Goal: Task Accomplishment & Management: Manage account settings

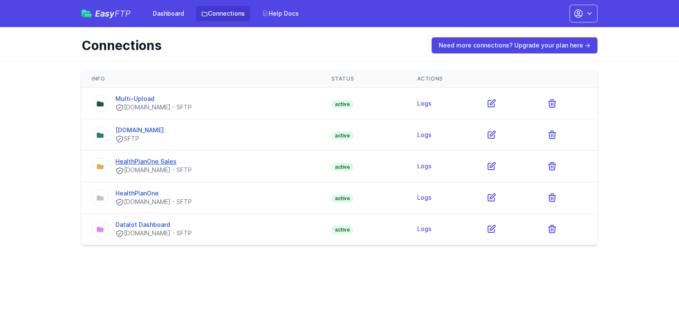
click at [135, 163] on link "HealthPlanOne Sales" at bounding box center [145, 161] width 61 height 7
click at [142, 196] on link "HealthPlanOne" at bounding box center [136, 193] width 43 height 7
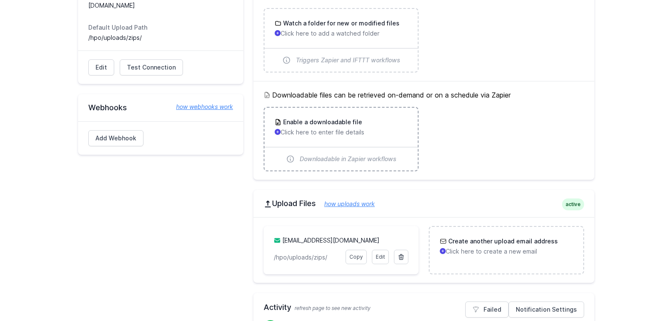
scroll to position [127, 0]
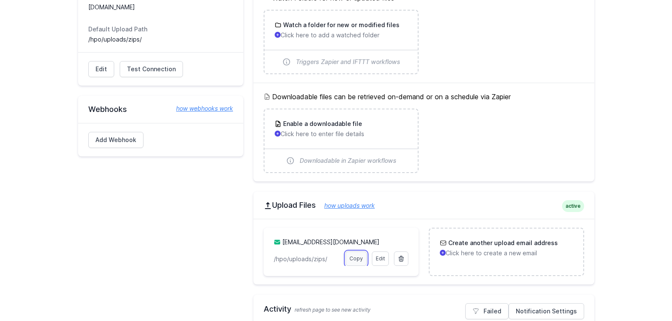
click at [354, 260] on link "Copy" at bounding box center [356, 259] width 21 height 14
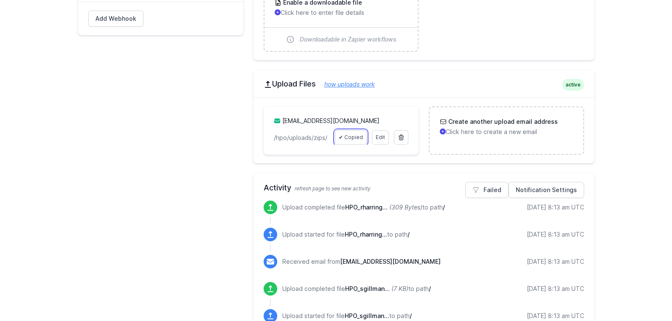
scroll to position [340, 0]
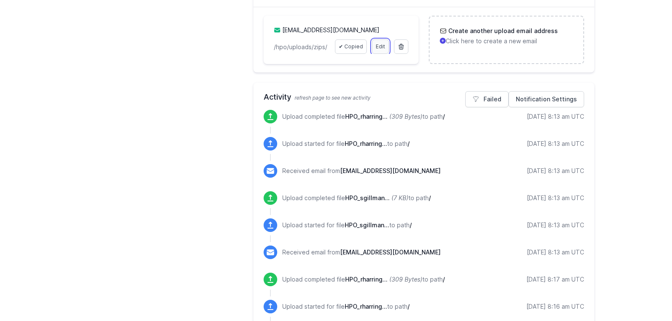
click at [378, 49] on link "Edit" at bounding box center [380, 46] width 17 height 14
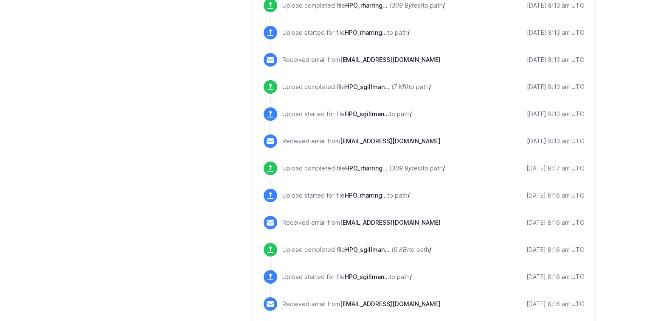
scroll to position [467, 0]
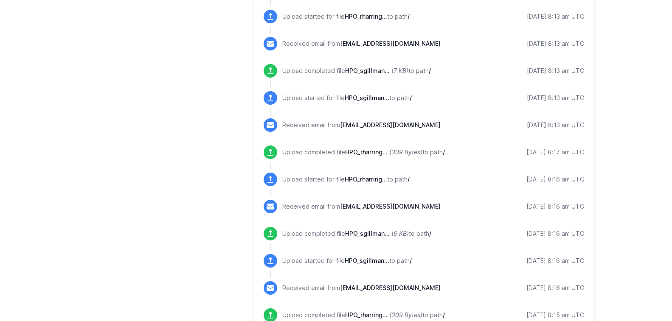
click at [166, 134] on div "SFTP Details active Host secure.policyfinders.com Default Upload Path /hpo/uplo…" at bounding box center [160, 218] width 165 height 1203
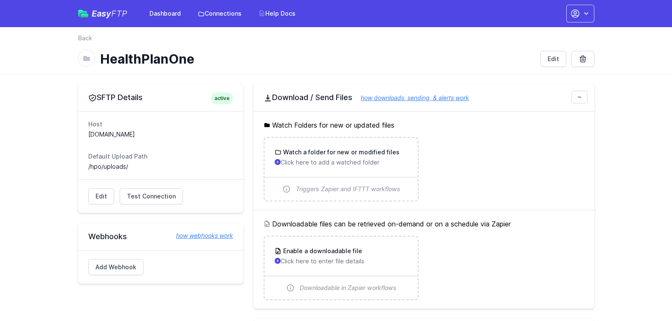
scroll to position [255, 0]
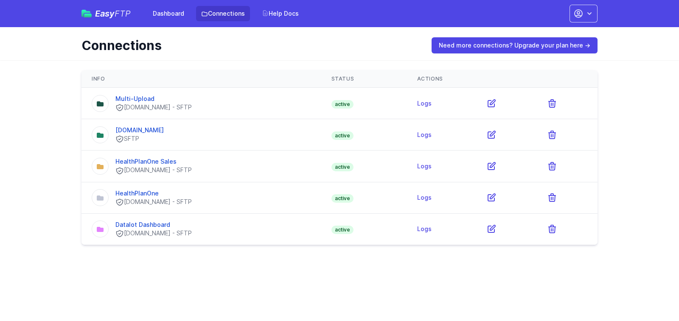
click at [308, 52] on h1 "Connections" at bounding box center [251, 45] width 338 height 15
